Goal: Task Accomplishment & Management: Use online tool/utility

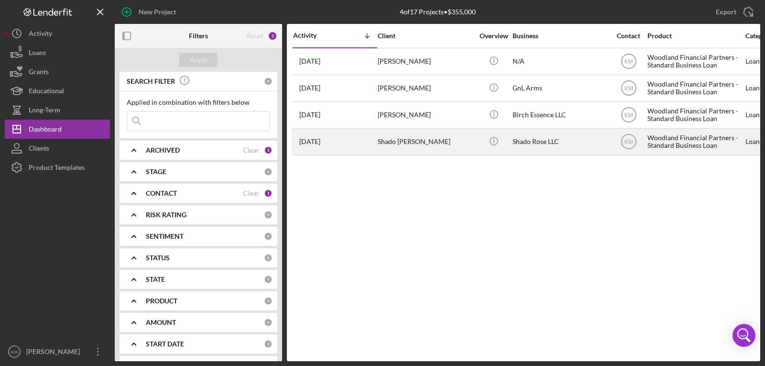
click at [401, 146] on div "Shado [PERSON_NAME]" at bounding box center [426, 141] width 96 height 25
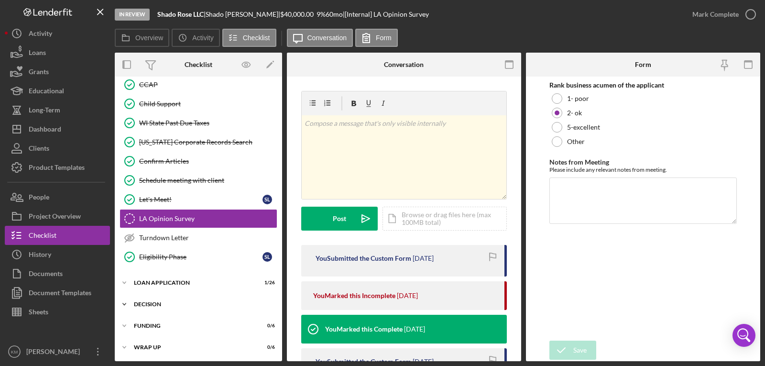
scroll to position [161, 0]
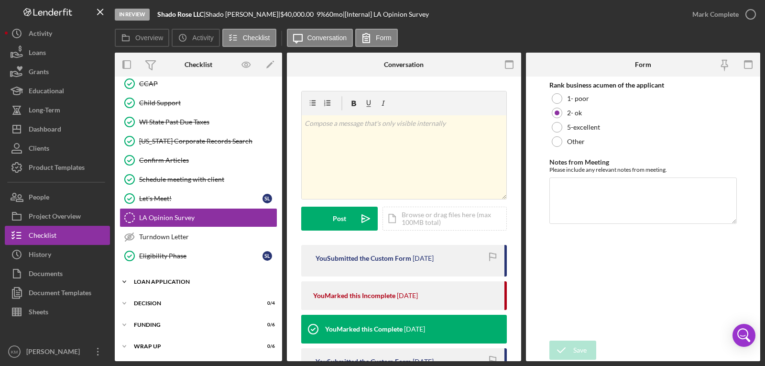
click at [162, 280] on div "Loan Application" at bounding box center [202, 282] width 136 height 6
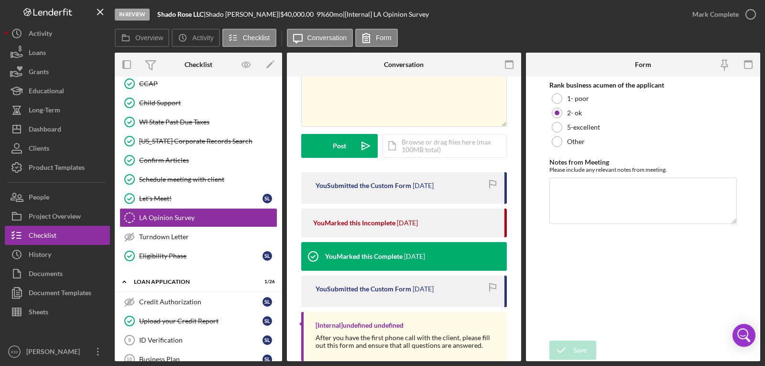
scroll to position [92, 0]
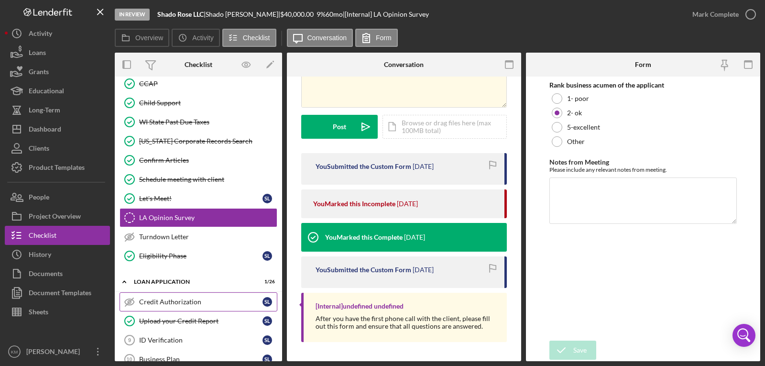
click at [170, 303] on div "Credit Authorization" at bounding box center [200, 302] width 123 height 8
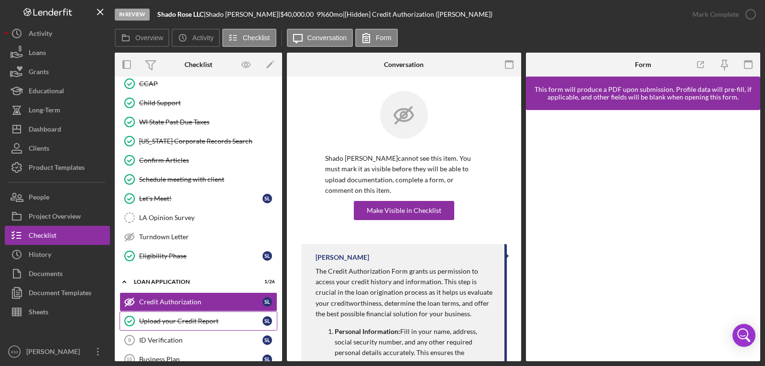
click at [177, 319] on div "Upload your Credit Report" at bounding box center [200, 321] width 123 height 8
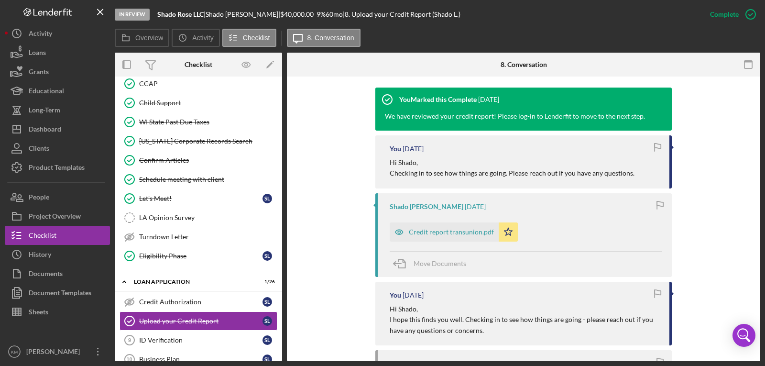
scroll to position [334, 0]
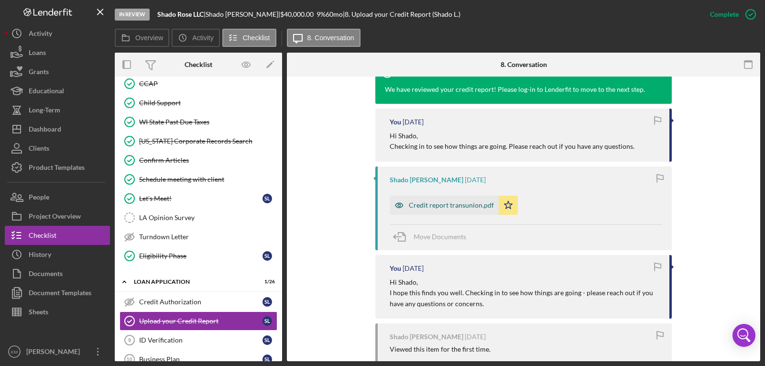
click at [435, 206] on div "Credit report transunion.pdf" at bounding box center [451, 205] width 85 height 8
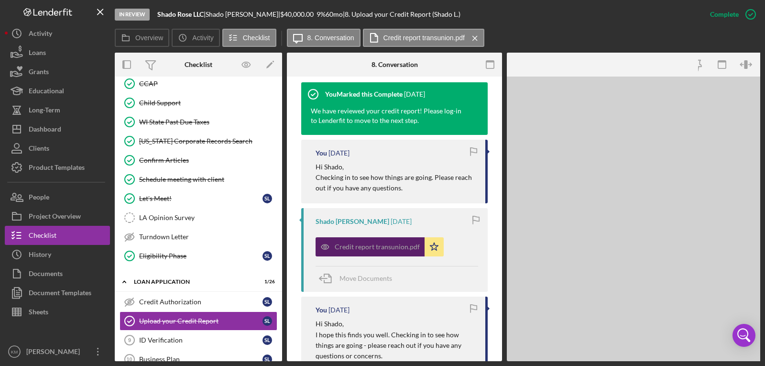
scroll to position [345, 0]
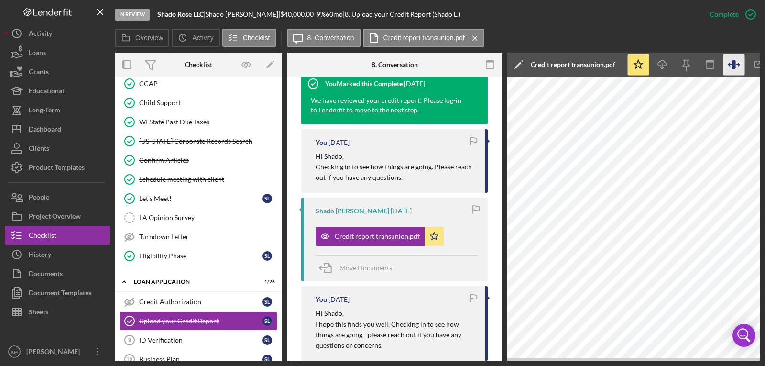
click at [737, 68] on icon "button" at bounding box center [734, 65] width 22 height 22
drag, startPoint x: 729, startPoint y: 71, endPoint x: 668, endPoint y: 76, distance: 60.9
click at [668, 76] on div "Icon/Edit Credit report transunion.pdf" at bounding box center [710, 65] width 406 height 24
click at [624, 66] on div "Icon/Edit Credit report transunion.pdf" at bounding box center [710, 65] width 406 height 24
drag, startPoint x: 685, startPoint y: 62, endPoint x: 709, endPoint y: 73, distance: 26.3
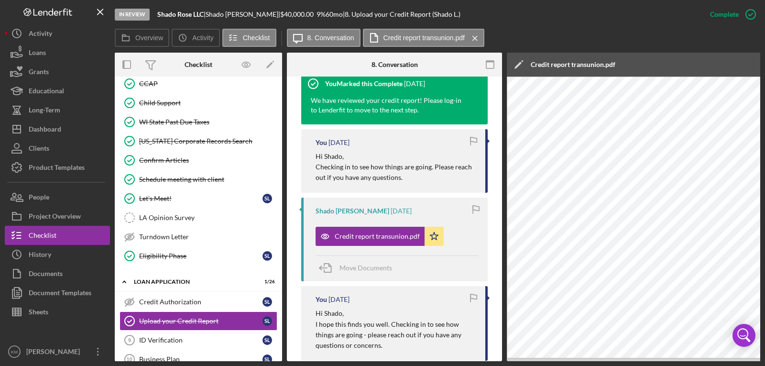
click at [685, 62] on div "Icon/Edit Credit report transunion.pdf" at bounding box center [710, 65] width 406 height 24
click at [494, 62] on rect "button" at bounding box center [490, 65] width 8 height 8
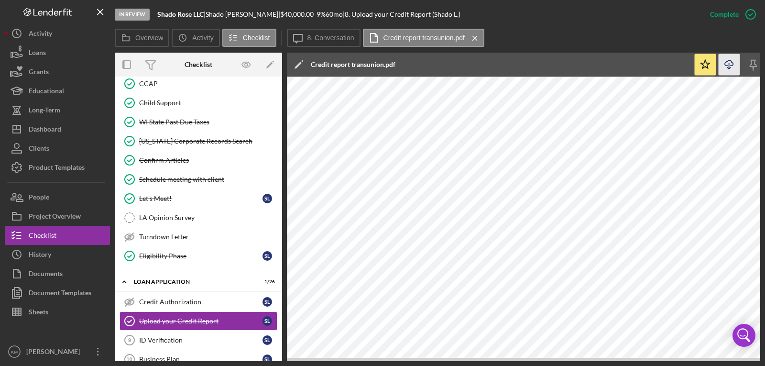
click at [732, 66] on icon "Icon/Download" at bounding box center [729, 65] width 22 height 22
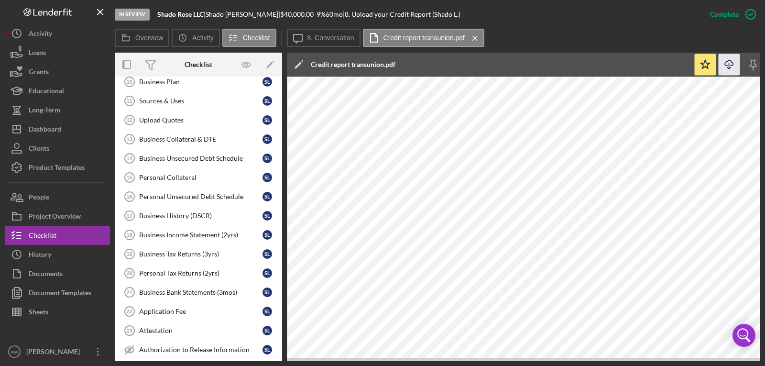
scroll to position [591, 0]
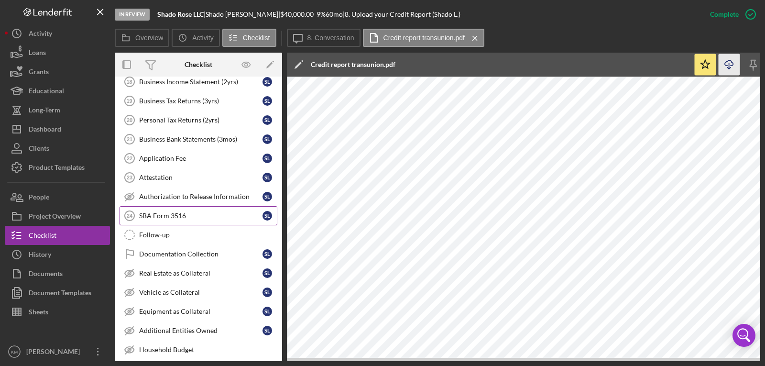
click at [187, 214] on div "SBA Form 3516" at bounding box center [200, 216] width 123 height 8
